Goal: Task Accomplishment & Management: Manage account settings

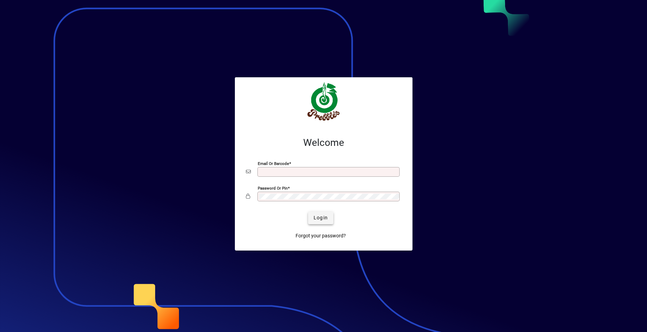
type input "**********"
click at [317, 217] on span "Login" at bounding box center [321, 217] width 14 height 7
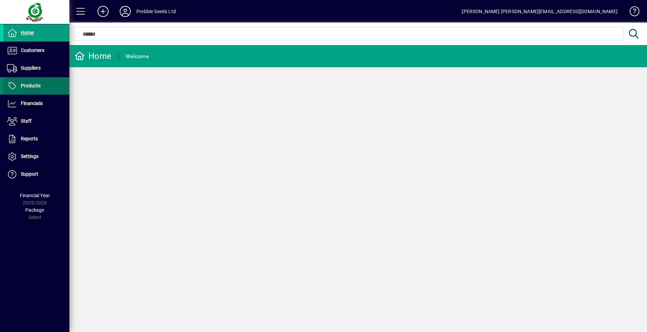
click at [43, 85] on span at bounding box center [36, 86] width 66 height 17
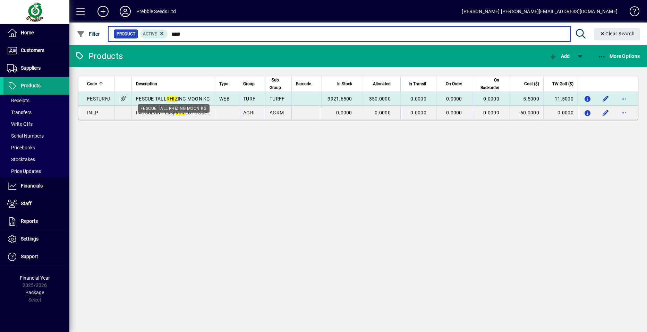
type input "****"
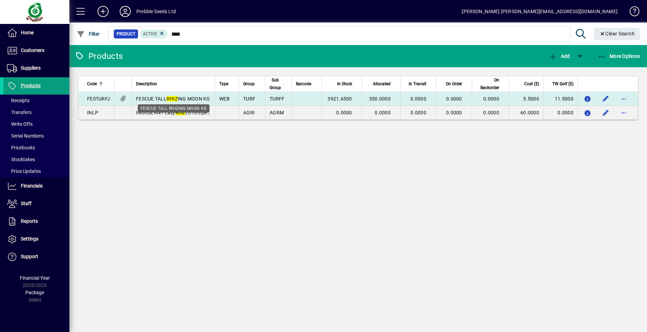
click at [178, 98] on em "RHIZ" at bounding box center [172, 99] width 11 height 6
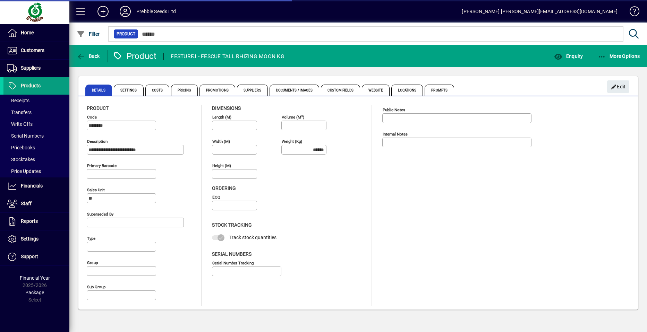
type input "**********"
type input "****"
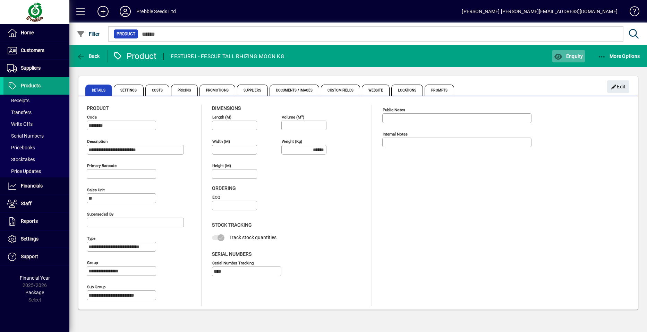
click at [572, 53] on span "Enquiry" at bounding box center [568, 56] width 29 height 6
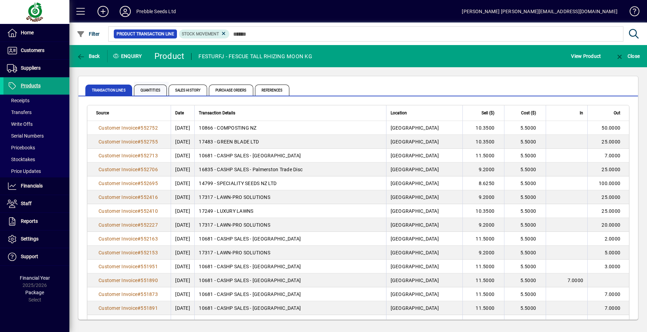
click at [152, 91] on span "Quantities" at bounding box center [150, 90] width 33 height 11
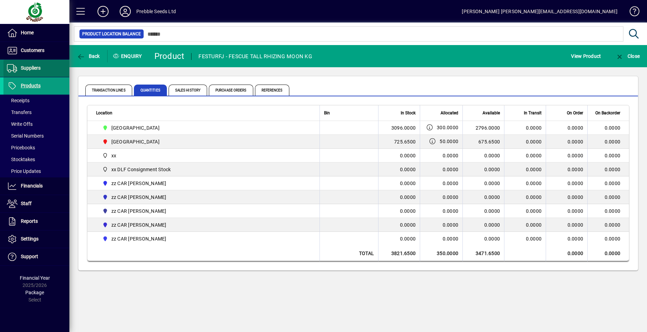
click at [40, 67] on span "Suppliers" at bounding box center [31, 68] width 20 height 6
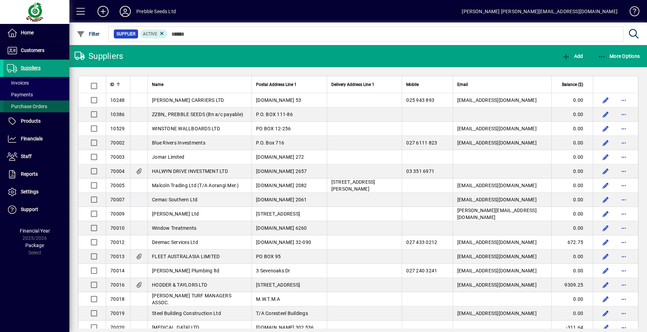
click at [43, 104] on span "Purchase Orders" at bounding box center [27, 107] width 40 height 6
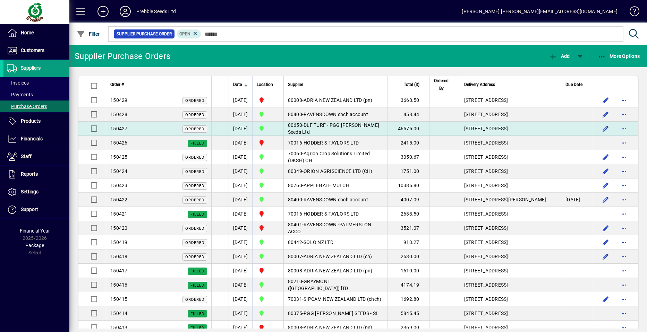
click at [343, 135] on span "DLF TURF - PGG Wrightson Seeds Ltd" at bounding box center [334, 129] width 92 height 12
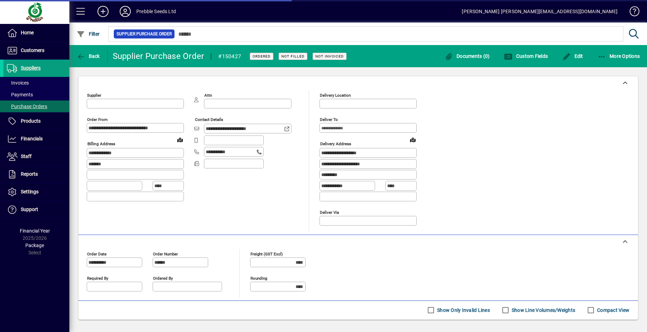
type input "**********"
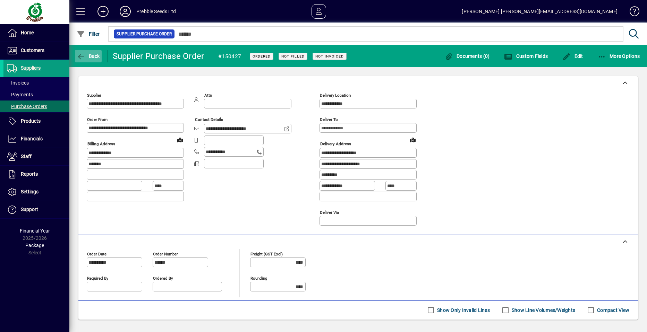
click at [92, 55] on span "Back" at bounding box center [88, 56] width 23 height 6
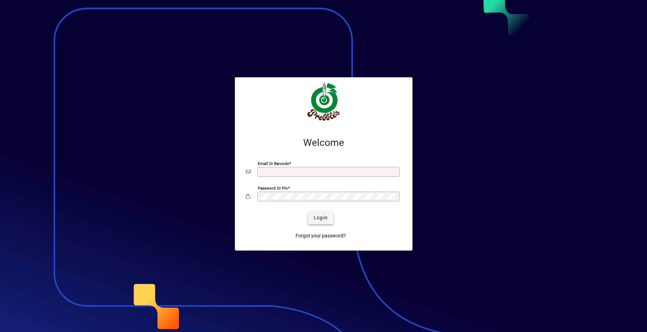
type input "**********"
click at [323, 216] on span "Login" at bounding box center [321, 217] width 14 height 7
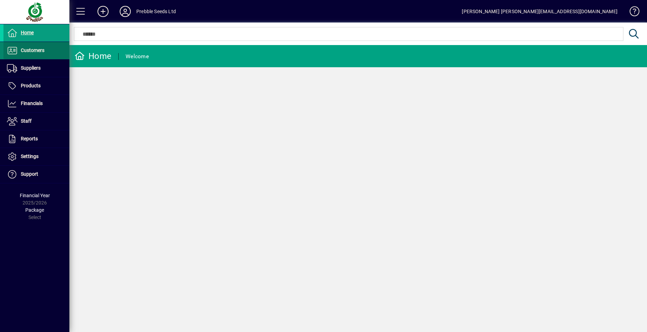
click at [51, 50] on span at bounding box center [36, 50] width 66 height 17
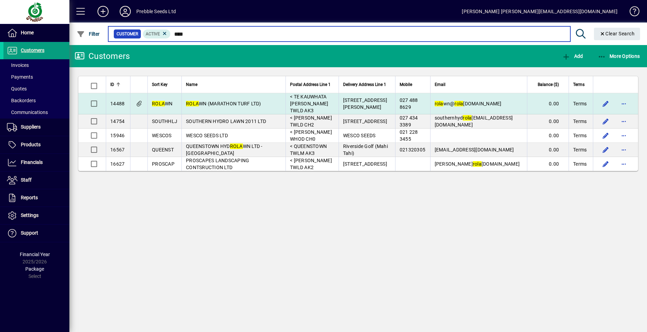
type input "****"
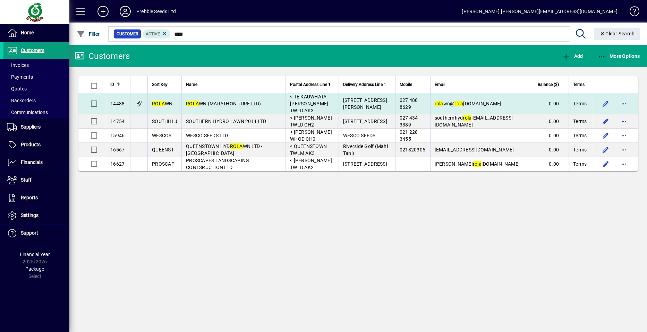
click at [215, 101] on span "ROLA WN (MARATHON TURF LTD)" at bounding box center [223, 104] width 75 height 6
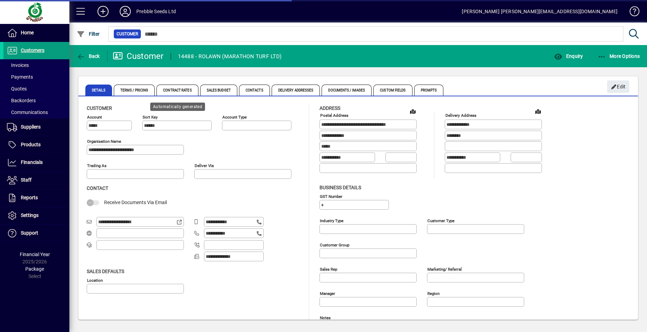
type input "**********"
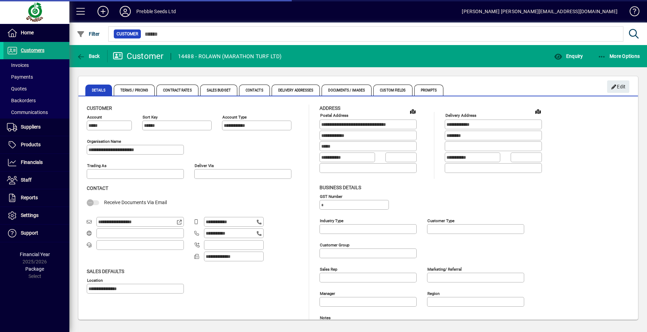
type input "**********"
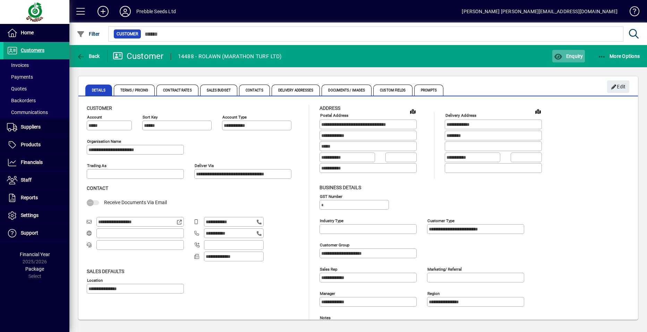
click at [572, 58] on span "Enquiry" at bounding box center [568, 56] width 29 height 6
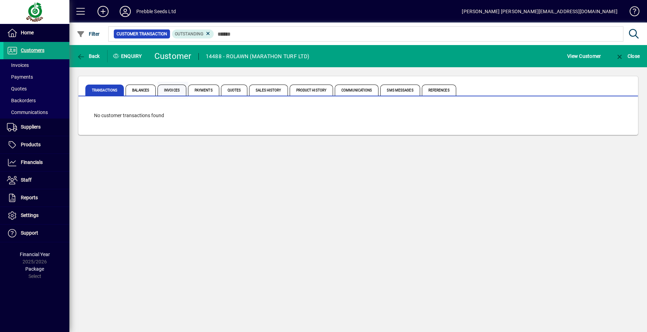
click at [175, 88] on span "Invoices" at bounding box center [172, 90] width 29 height 11
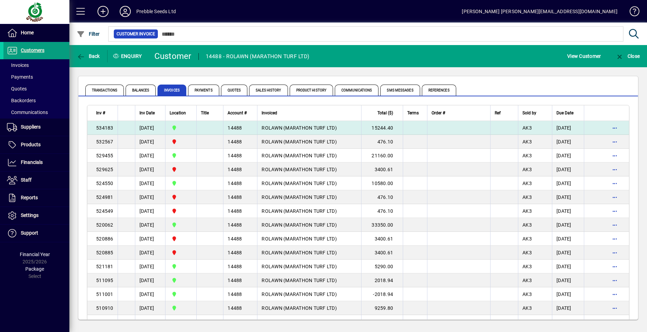
click at [295, 127] on span "ROLAWN (MARATHON TURF LTD)" at bounding box center [299, 128] width 75 height 6
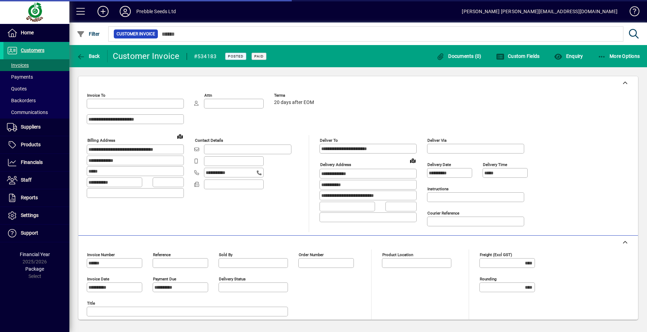
type input "**********"
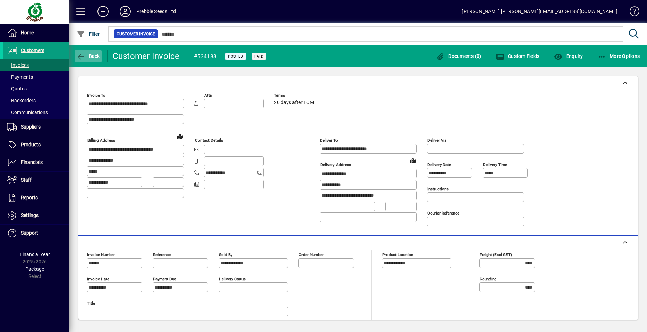
click at [86, 56] on span "Back" at bounding box center [88, 56] width 23 height 6
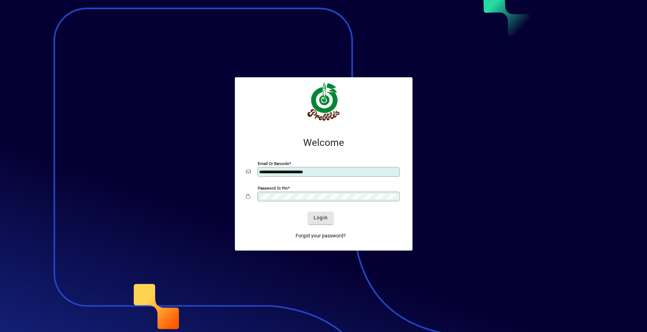
click at [325, 218] on span "Login" at bounding box center [321, 217] width 14 height 7
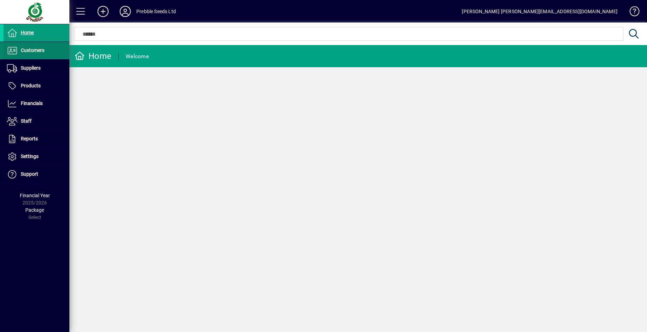
click at [44, 51] on span "Customers" at bounding box center [23, 51] width 41 height 8
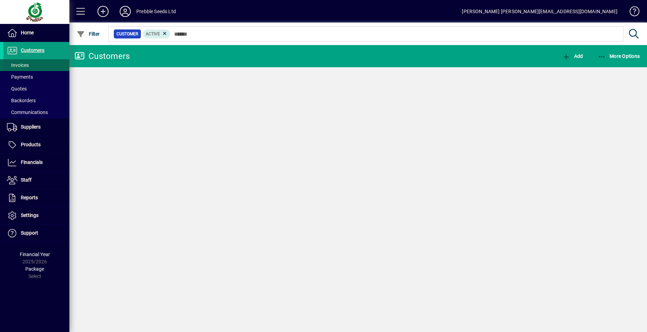
click at [46, 66] on span at bounding box center [36, 65] width 66 height 17
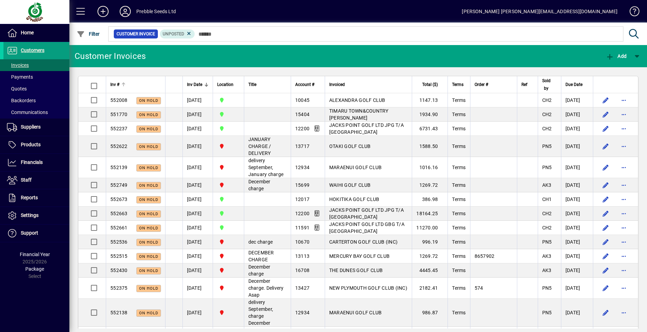
click at [112, 85] on span "Inv #" at bounding box center [114, 85] width 9 height 8
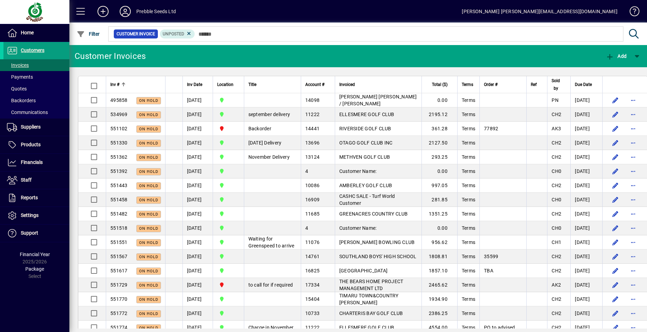
click at [118, 85] on span "Inv #" at bounding box center [114, 85] width 9 height 8
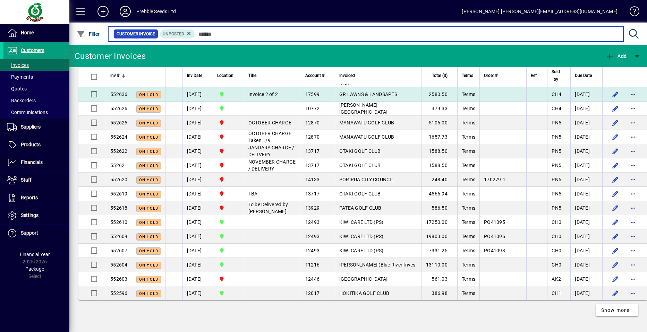
scroll to position [1278, 0]
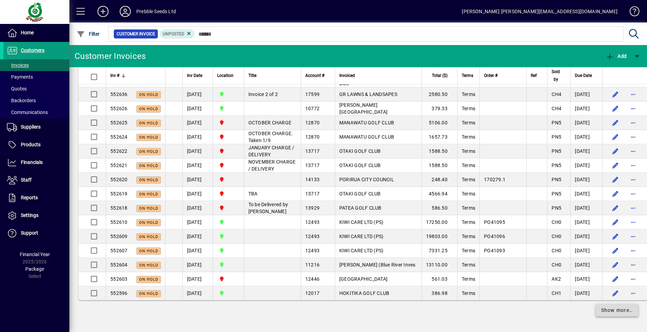
click at [618, 310] on span "Show more…" at bounding box center [617, 310] width 32 height 7
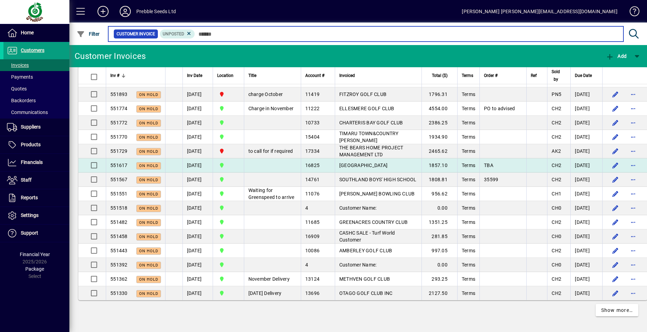
scroll to position [3242, 0]
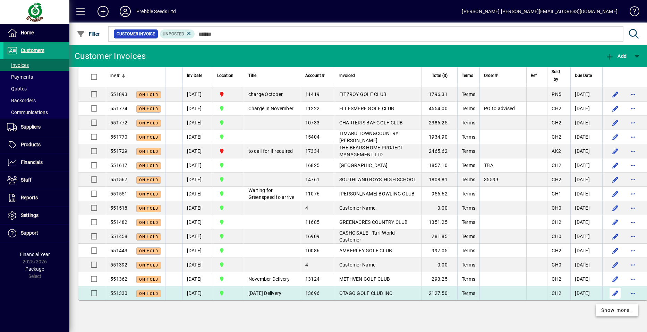
drag, startPoint x: 610, startPoint y: 310, endPoint x: 600, endPoint y: 301, distance: 14.0
click at [610, 310] on span "Show more…" at bounding box center [617, 310] width 32 height 7
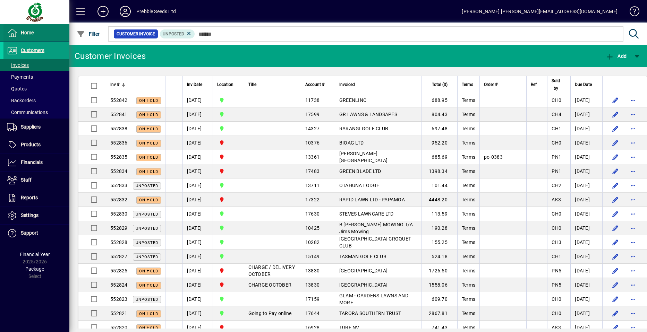
click at [36, 35] on span at bounding box center [36, 33] width 66 height 17
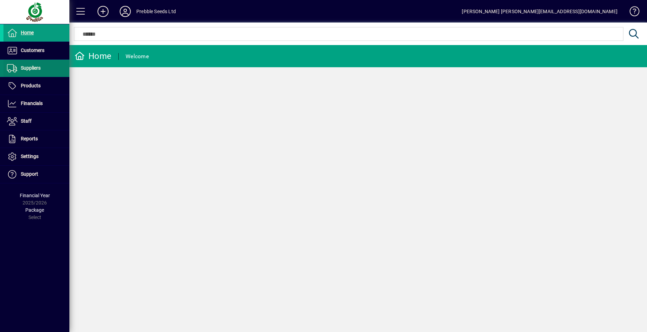
click at [35, 69] on span "Suppliers" at bounding box center [31, 68] width 20 height 6
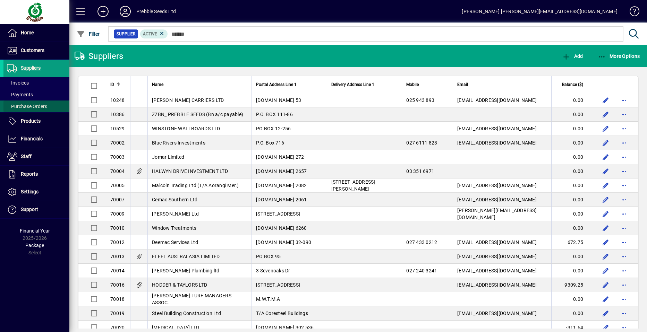
click at [42, 106] on span "Purchase Orders" at bounding box center [27, 107] width 40 height 6
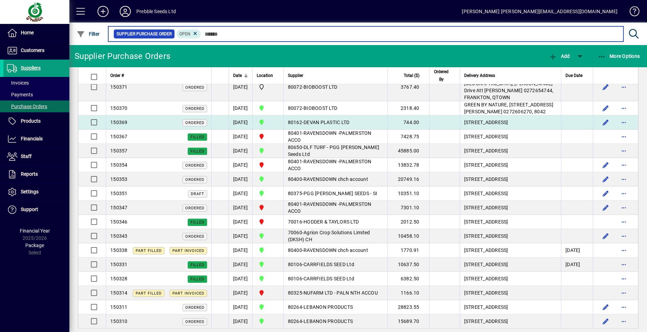
scroll to position [545, 0]
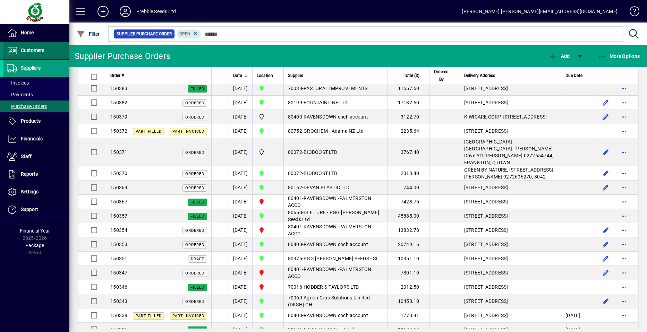
click at [33, 50] on span "Customers" at bounding box center [33, 51] width 24 height 6
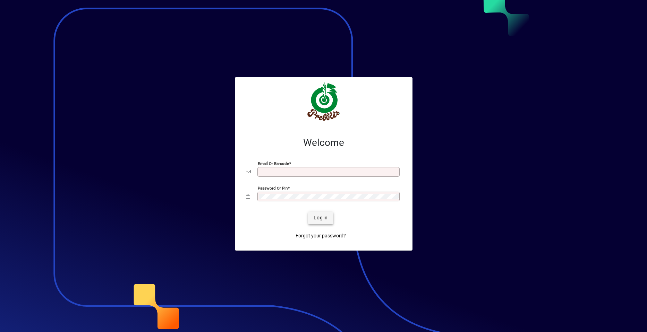
type input "**********"
click at [318, 218] on span "Login" at bounding box center [321, 217] width 14 height 7
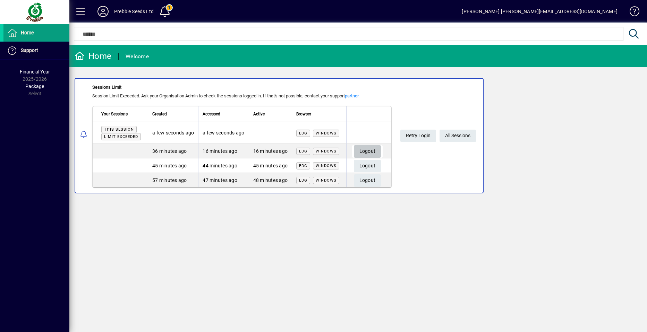
click at [372, 151] on span "Logout" at bounding box center [368, 151] width 16 height 11
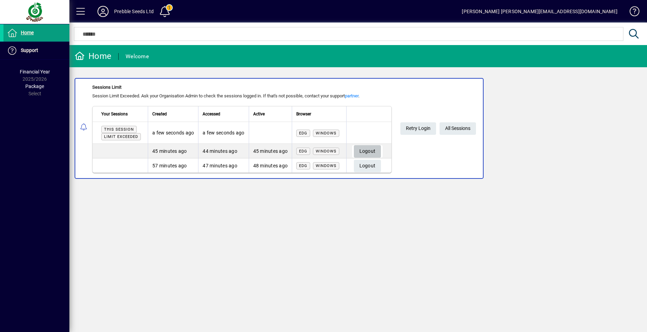
click at [367, 149] on span "Logout" at bounding box center [368, 151] width 16 height 11
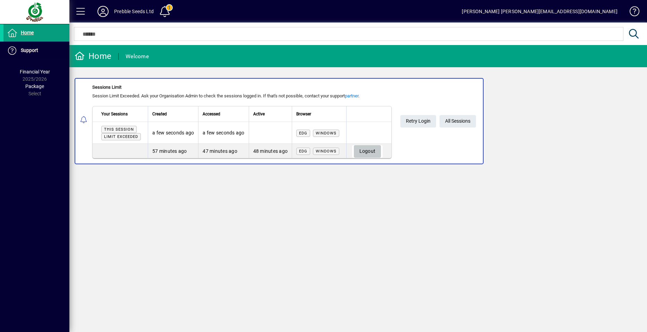
click at [368, 150] on span "Logout" at bounding box center [368, 151] width 16 height 11
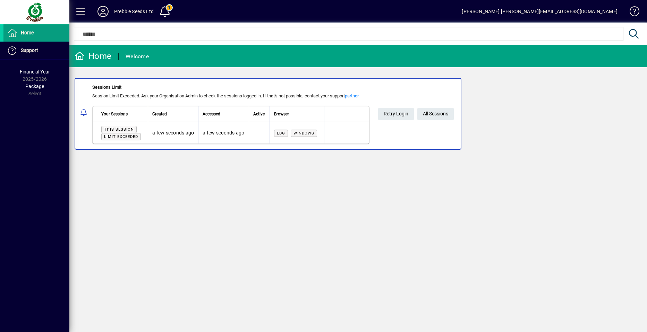
click at [117, 136] on span "Limit exceeded" at bounding box center [121, 137] width 34 height 5
click at [394, 115] on span "Retry Login" at bounding box center [396, 113] width 25 height 11
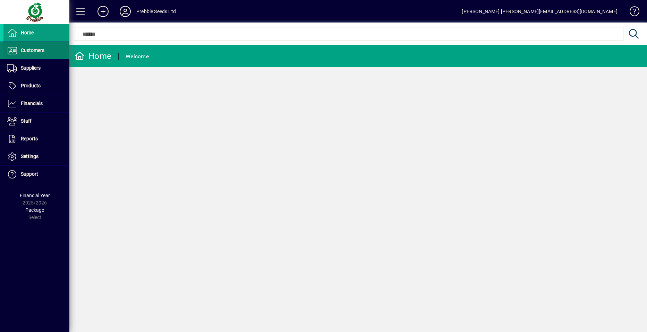
click at [41, 52] on span "Customers" at bounding box center [33, 51] width 24 height 6
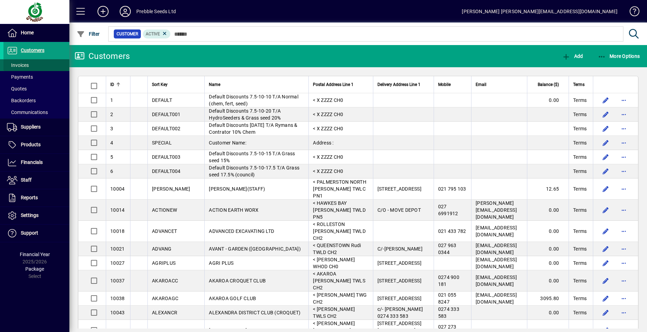
click at [40, 66] on span at bounding box center [36, 65] width 66 height 17
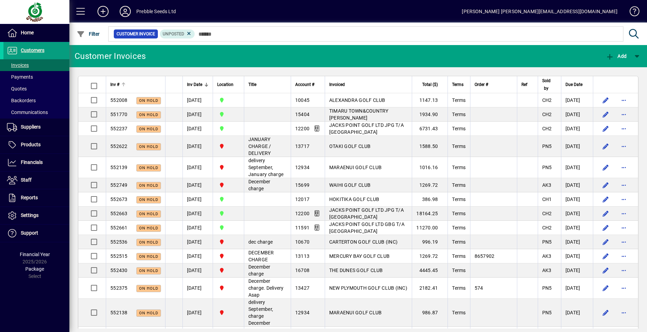
click at [113, 84] on span "Inv #" at bounding box center [114, 85] width 9 height 8
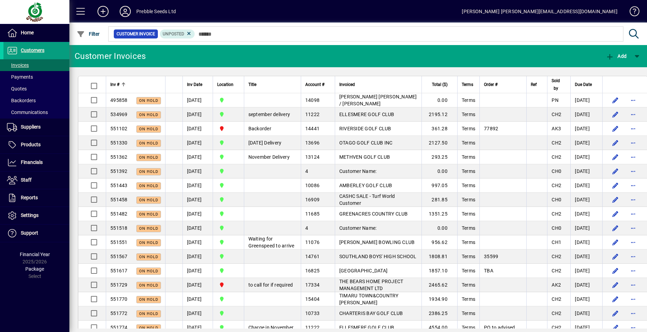
click at [113, 84] on span "Inv #" at bounding box center [114, 85] width 9 height 8
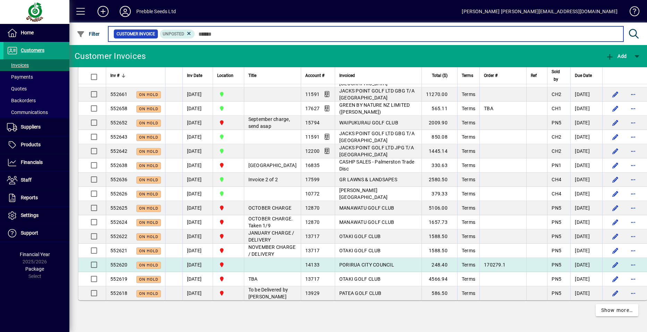
scroll to position [1278, 0]
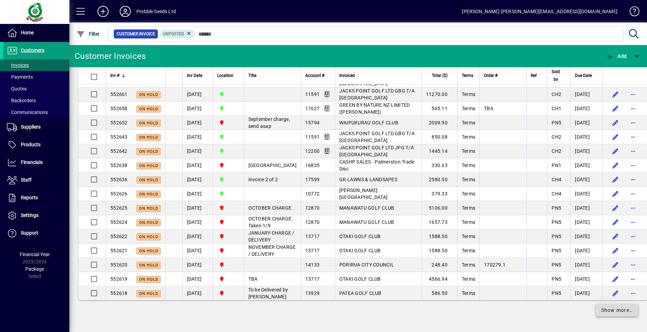
click at [613, 306] on span at bounding box center [617, 310] width 43 height 17
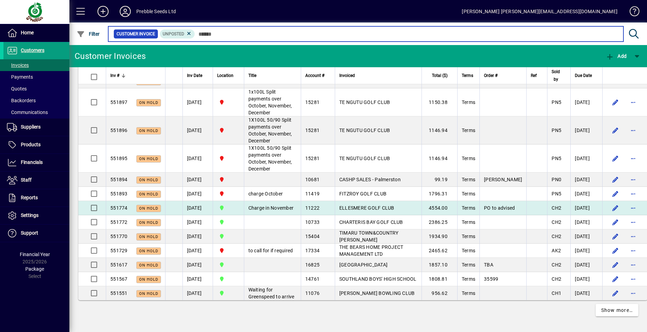
scroll to position [3242, 0]
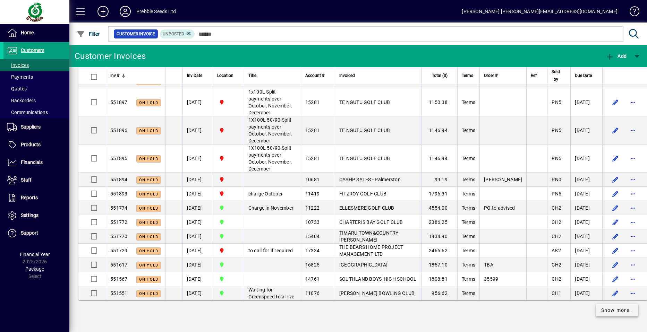
click at [607, 313] on span "Show more…" at bounding box center [617, 310] width 32 height 7
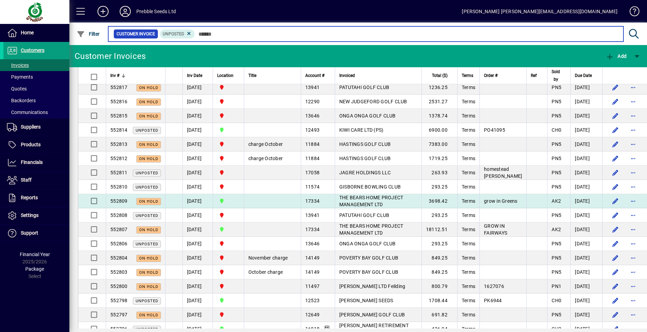
scroll to position [366, 0]
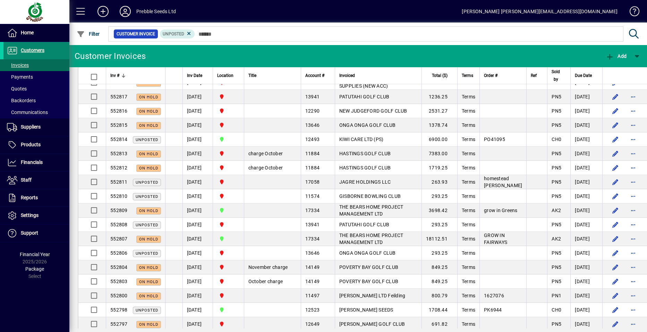
click at [37, 49] on span "Customers" at bounding box center [33, 51] width 24 height 6
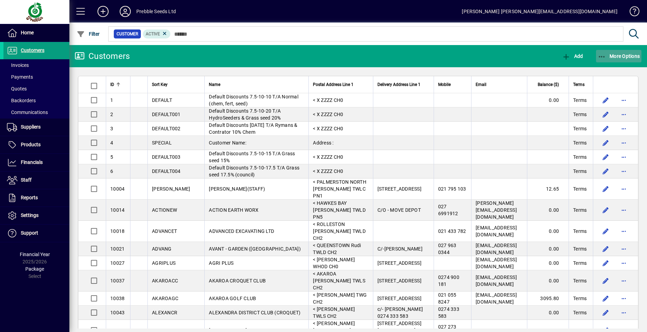
click at [624, 54] on span "More Options" at bounding box center [619, 56] width 42 height 6
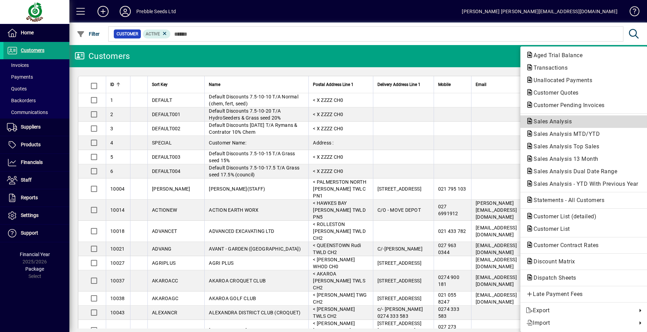
click at [547, 119] on span "Sales Analysis" at bounding box center [550, 121] width 49 height 7
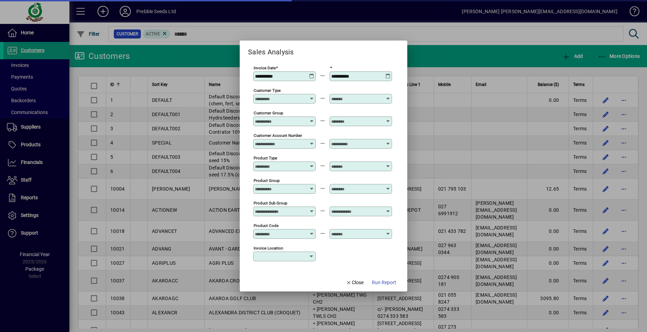
type input "**********"
click at [387, 209] on icon at bounding box center [388, 209] width 5 height 0
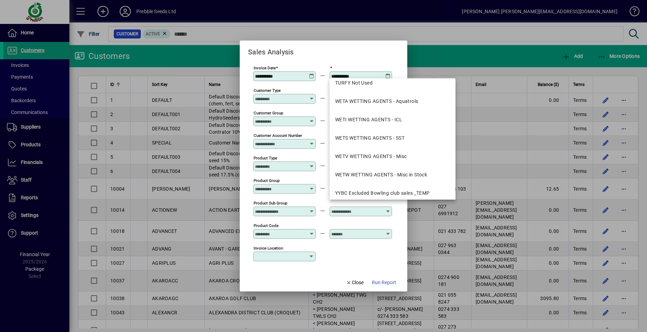
scroll to position [1280, 0]
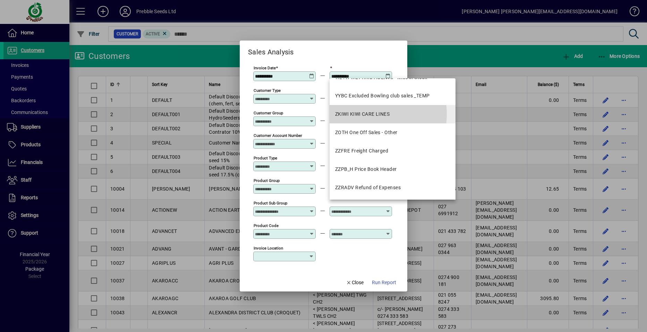
click at [370, 114] on div "ZKIWI KIWI CARE LINES" at bounding box center [362, 114] width 54 height 7
type input "**********"
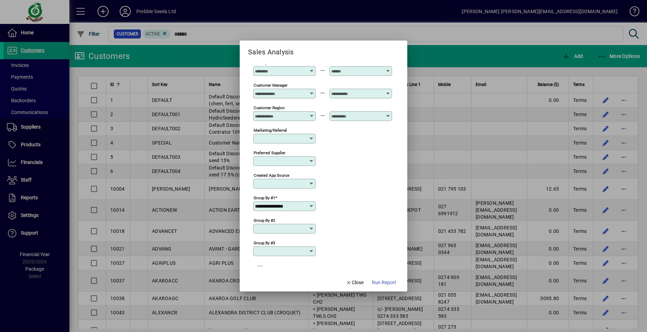
scroll to position [0, 0]
click at [310, 205] on icon at bounding box center [312, 207] width 6 height 6
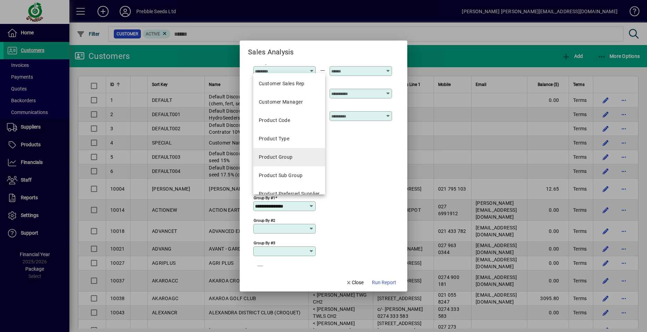
scroll to position [174, 0]
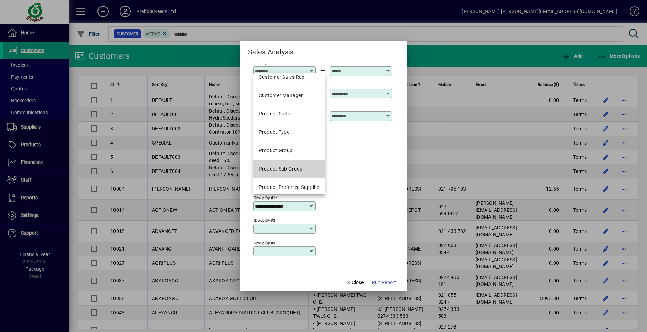
click at [296, 169] on div "Product Sub Group" at bounding box center [281, 169] width 44 height 7
type input "**********"
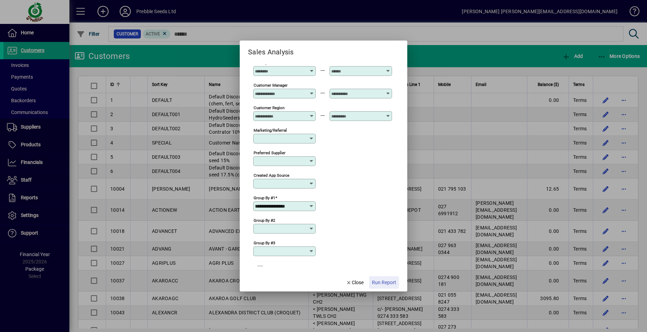
click at [383, 282] on span "Run Report" at bounding box center [384, 282] width 24 height 7
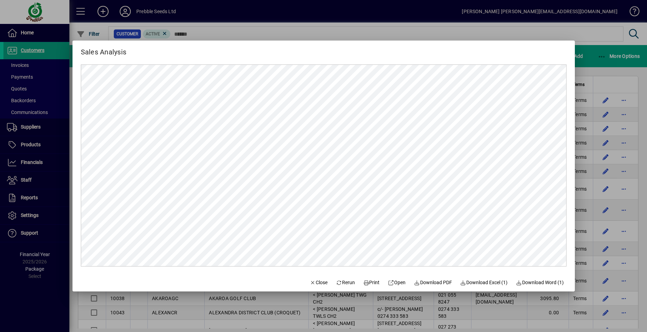
scroll to position [0, 0]
click at [313, 283] on span "Close" at bounding box center [319, 282] width 18 height 7
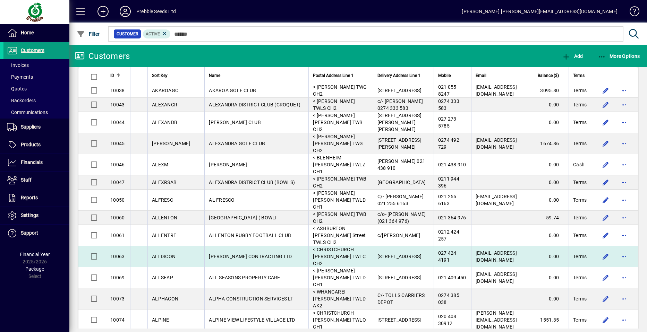
scroll to position [347, 0]
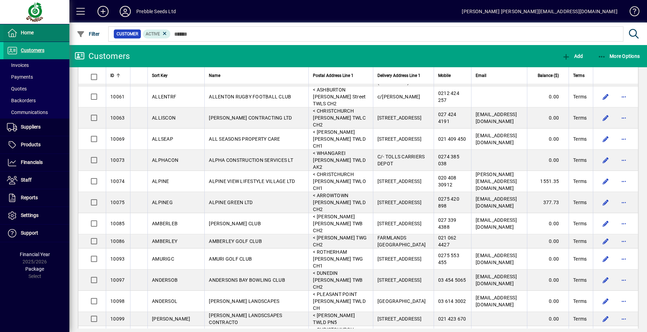
click at [41, 33] on span at bounding box center [36, 33] width 66 height 17
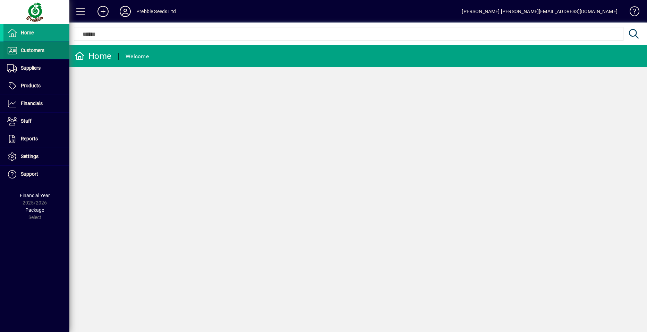
click at [45, 50] on span at bounding box center [36, 50] width 66 height 17
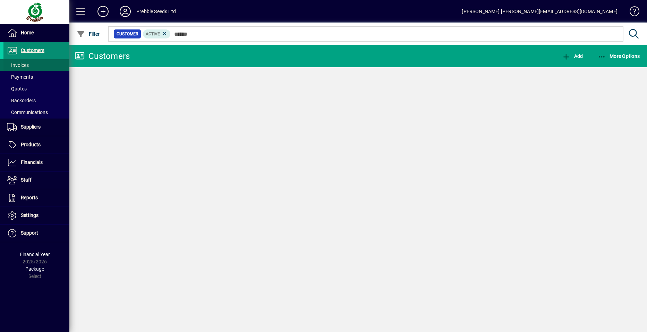
click at [43, 65] on span at bounding box center [36, 65] width 66 height 17
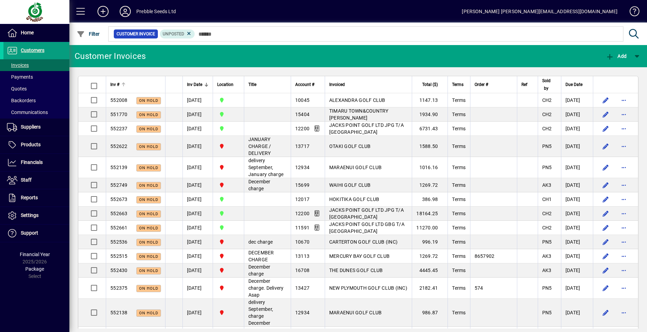
click at [118, 84] on span "Inv #" at bounding box center [114, 85] width 9 height 8
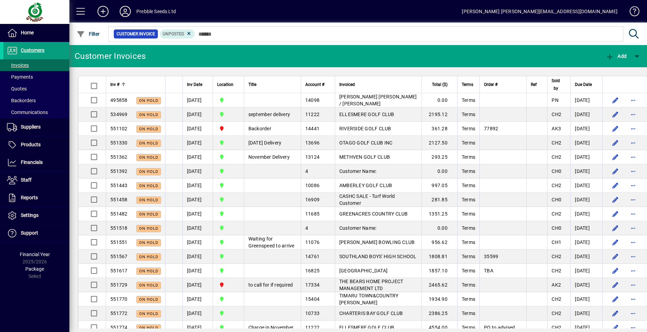
click at [118, 84] on span "Inv #" at bounding box center [114, 85] width 9 height 8
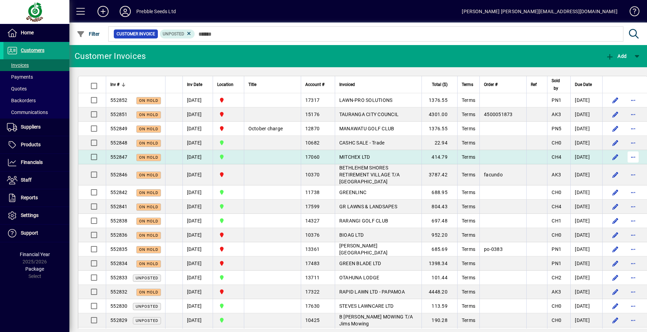
click at [625, 157] on span "button" at bounding box center [633, 157] width 17 height 17
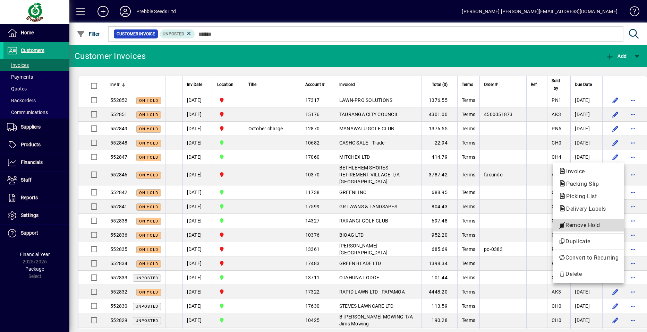
click at [575, 226] on span "Remove Hold" at bounding box center [589, 225] width 60 height 8
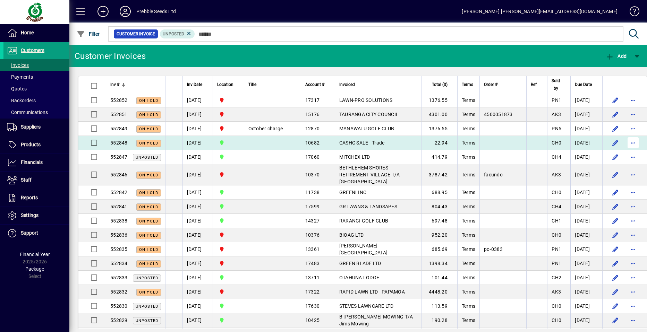
click at [625, 143] on span "button" at bounding box center [633, 143] width 17 height 17
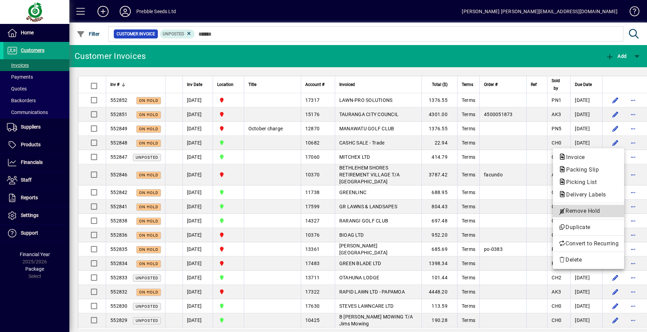
click at [588, 210] on span "Remove Hold" at bounding box center [589, 211] width 60 height 8
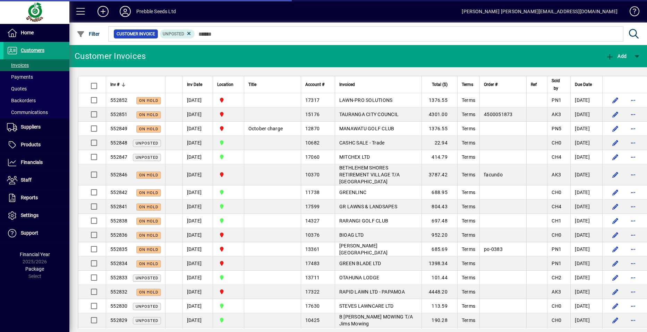
click at [390, 143] on td "CASHC SALE - Trade" at bounding box center [378, 143] width 87 height 14
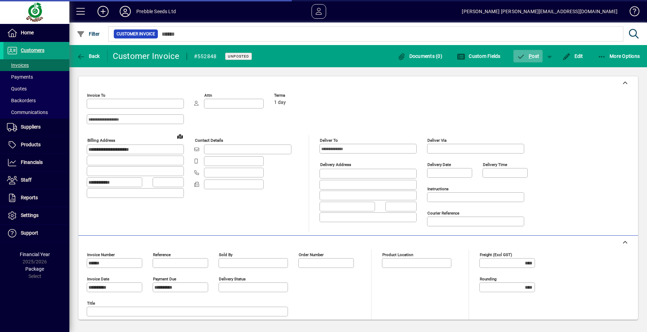
type input "**********"
type input "*********"
click at [534, 55] on span "P ost" at bounding box center [528, 56] width 23 height 6
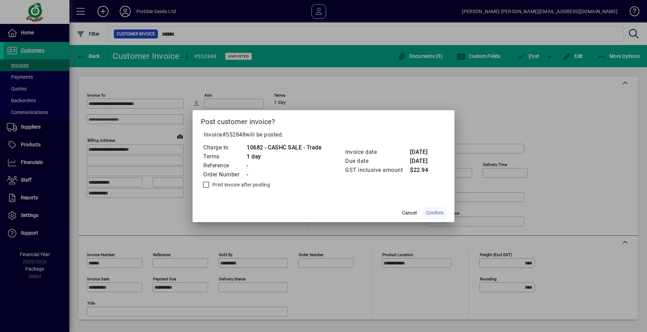
click at [438, 212] on span "Confirm" at bounding box center [434, 213] width 17 height 7
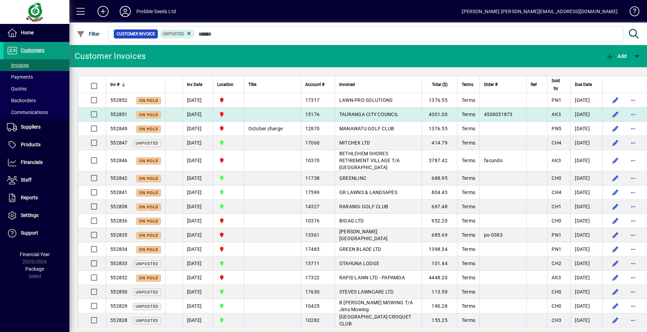
click at [346, 114] on span "TAURANGA CITY COUNCIL" at bounding box center [368, 115] width 59 height 6
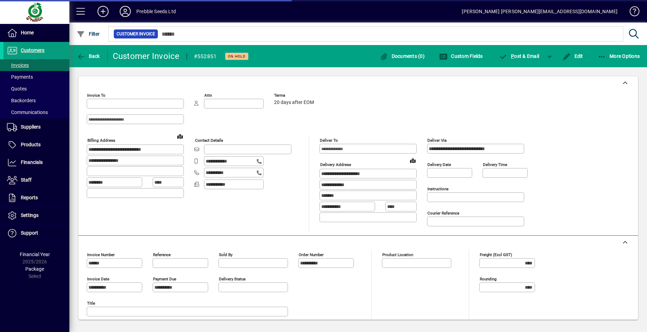
type input "**********"
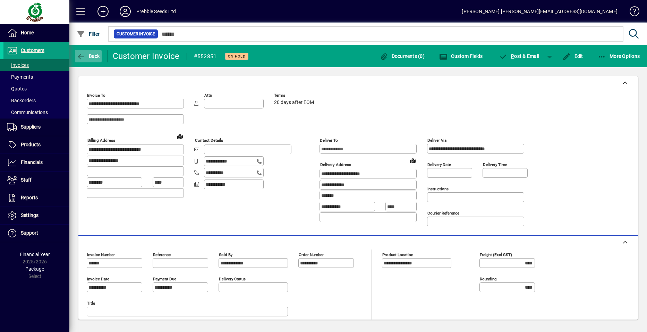
click at [93, 56] on span "Back" at bounding box center [88, 56] width 23 height 6
